Goal: Check status: Check status

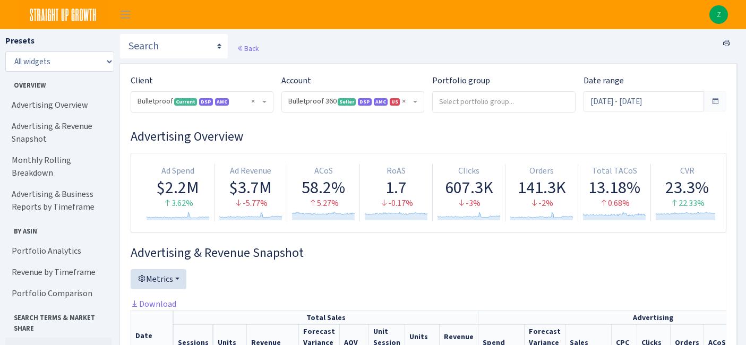
select select "3235730245795869"
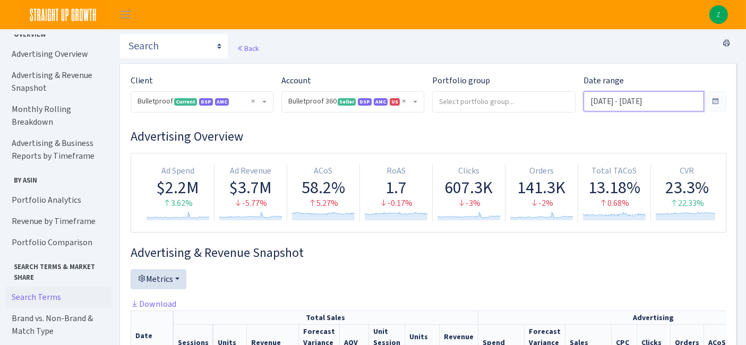
click at [628, 95] on input "[DATE] - [DATE]" at bounding box center [644, 101] width 121 height 20
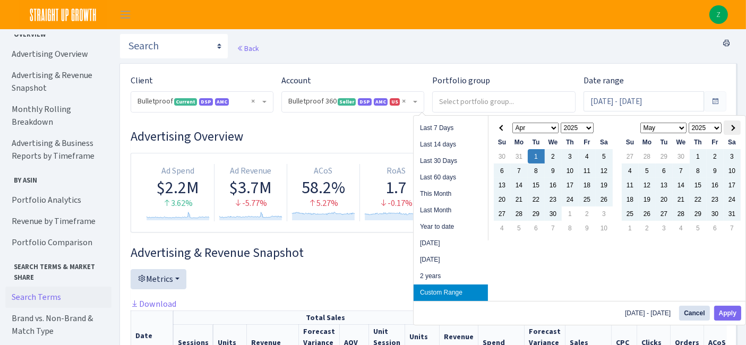
click at [733, 127] on span at bounding box center [732, 128] width 6 height 6
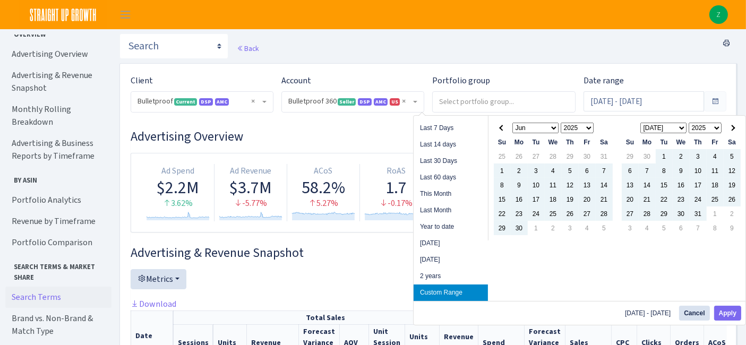
click at [733, 127] on span at bounding box center [732, 128] width 6 height 6
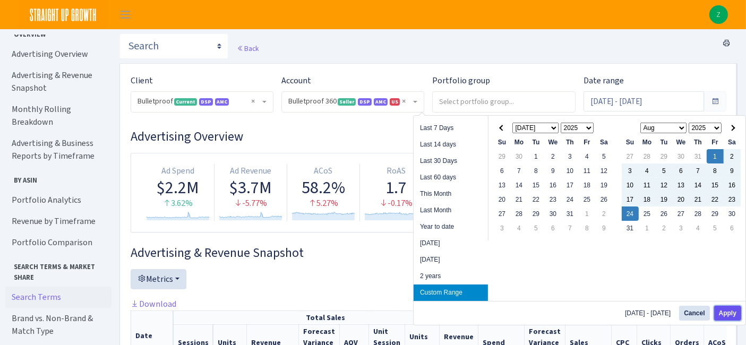
click at [725, 314] on button "Apply" at bounding box center [727, 313] width 27 height 15
type input "[DATE] - [DATE]"
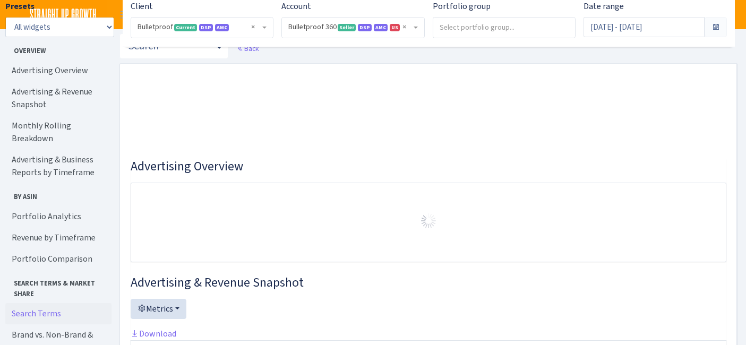
select select "3235730245795869"
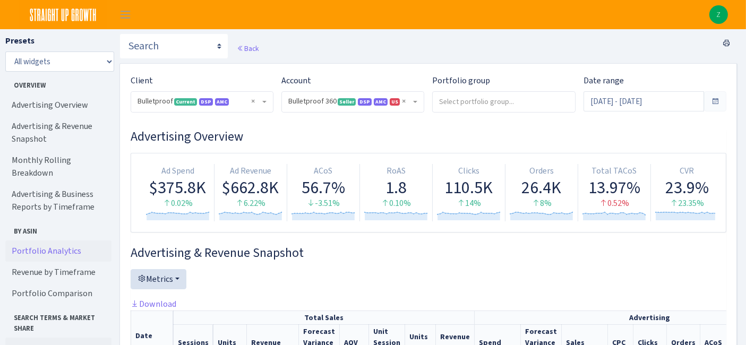
click at [59, 241] on link "Portfolio Analytics" at bounding box center [58, 251] width 106 height 21
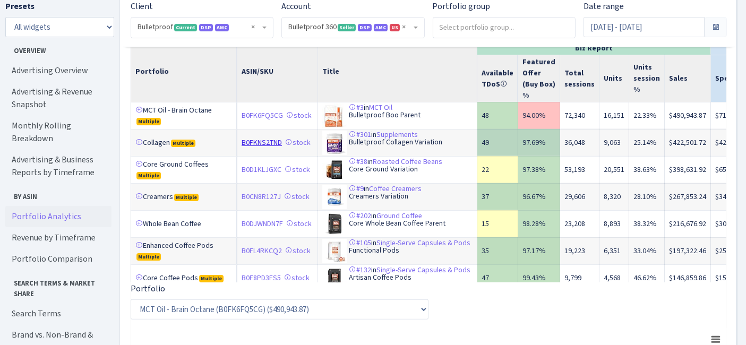
scroll to position [917, 0]
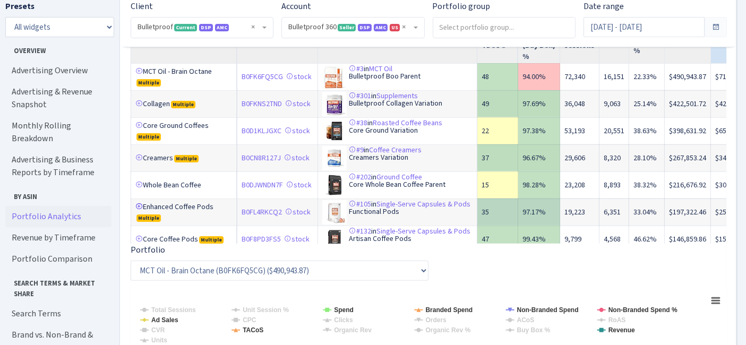
click at [140, 210] on link at bounding box center [138, 206] width 7 height 7
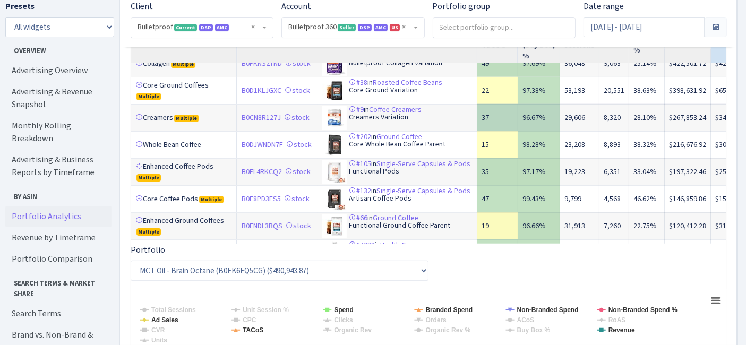
scroll to position [59, 0]
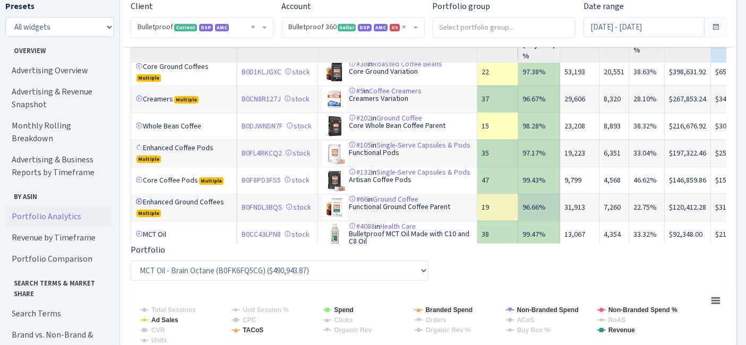
click at [139, 206] on link at bounding box center [138, 201] width 7 height 7
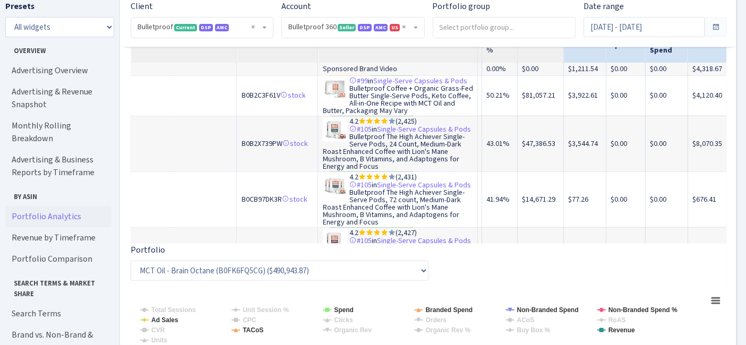
scroll to position [0, 147]
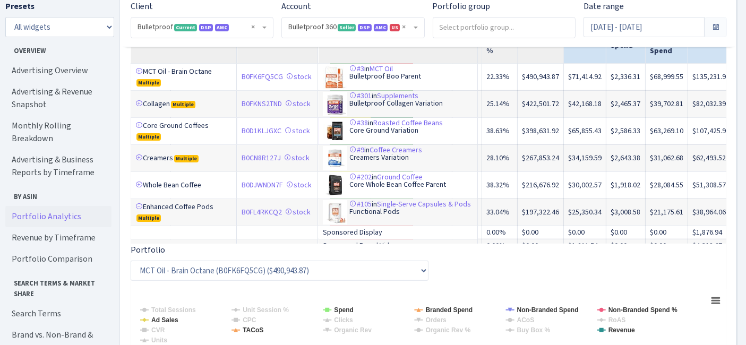
click at [138, 143] on td "Core Ground Coffees Multiple" at bounding box center [184, 130] width 106 height 27
click at [138, 129] on link at bounding box center [138, 125] width 7 height 7
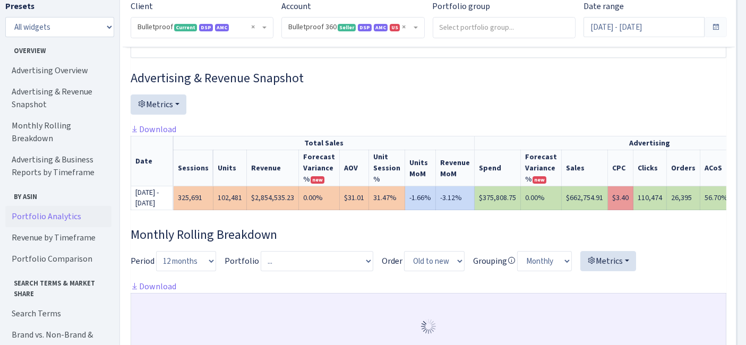
scroll to position [0, 0]
